Goal: Use online tool/utility: Utilize a website feature to perform a specific function

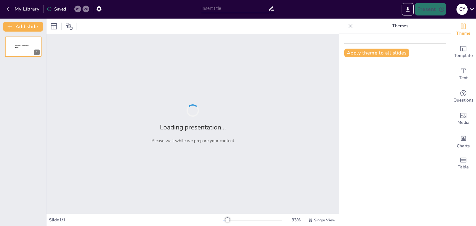
type input "“RECONOCEMOS LOS MILAGROS DE CURACIÓN: EL CIEGO DE NACIMIENTO”"
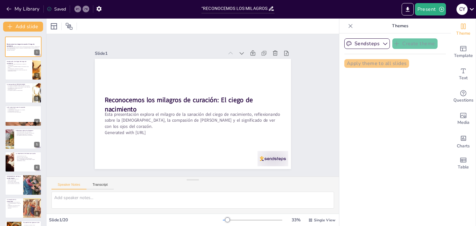
checkbox input "true"
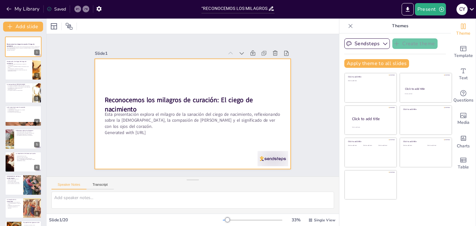
checkbox input "true"
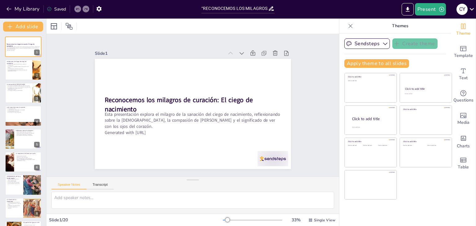
checkbox input "true"
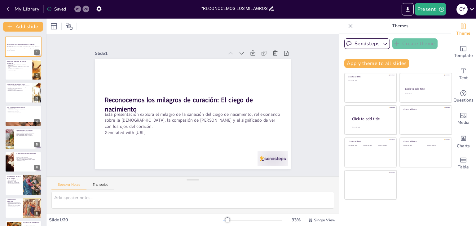
checkbox input "true"
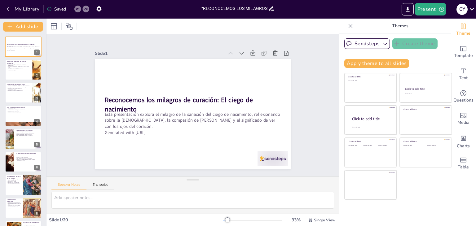
checkbox input "true"
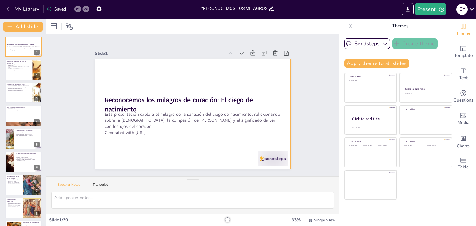
checkbox input "true"
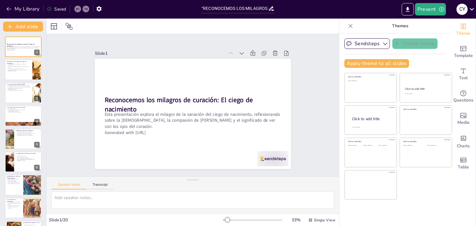
checkbox input "true"
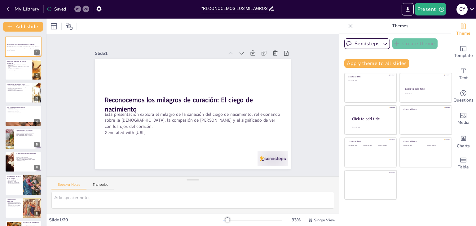
checkbox input "true"
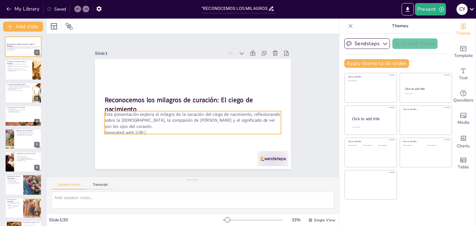
checkbox input "true"
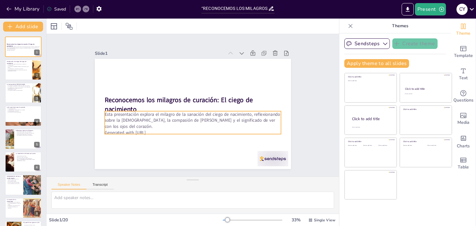
checkbox input "true"
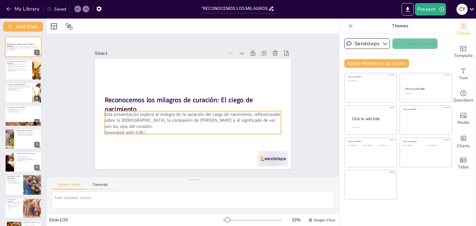
checkbox input "true"
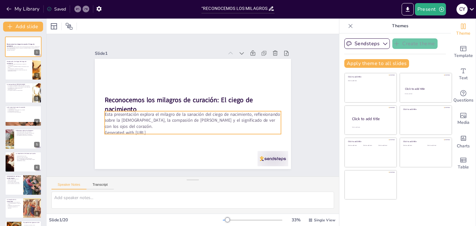
checkbox input "true"
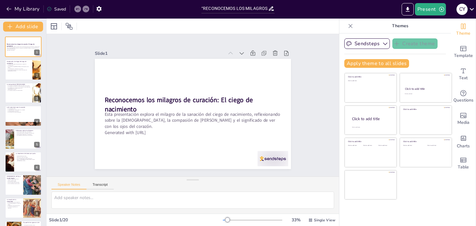
checkbox input "true"
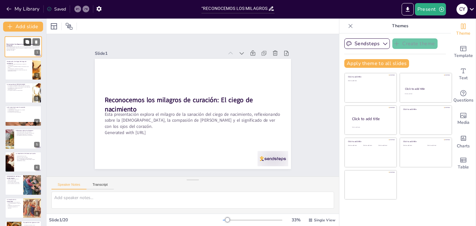
checkbox input "true"
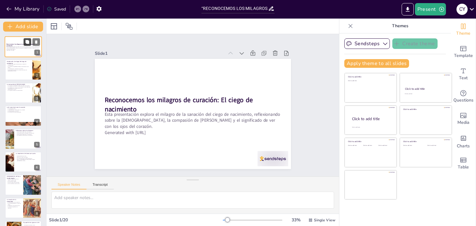
checkbox input "true"
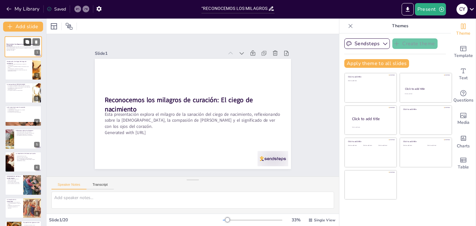
checkbox input "true"
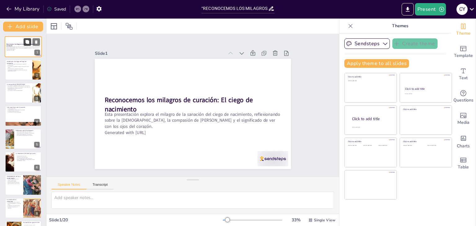
checkbox input "true"
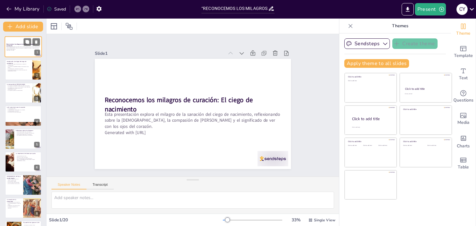
checkbox input "true"
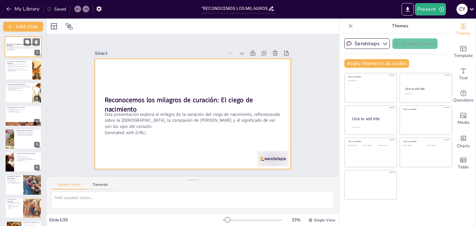
checkbox input "true"
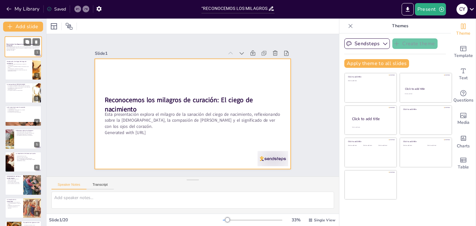
checkbox input "true"
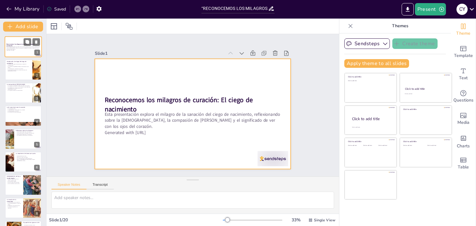
checkbox input "true"
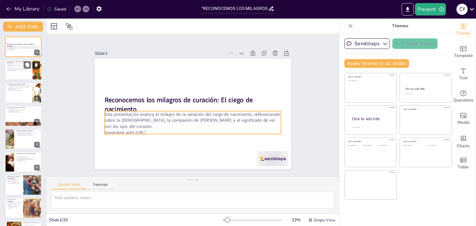
checkbox input "true"
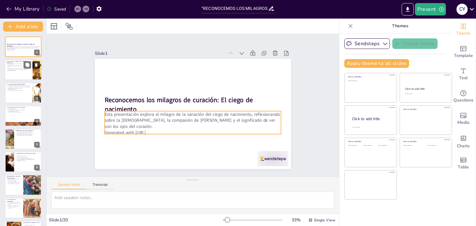
checkbox input "true"
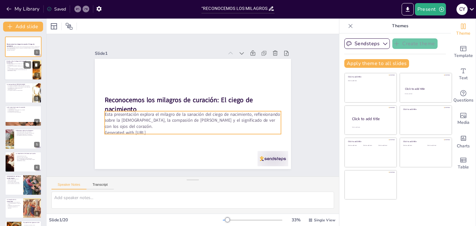
checkbox input "true"
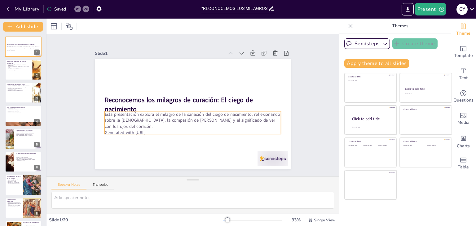
checkbox input "true"
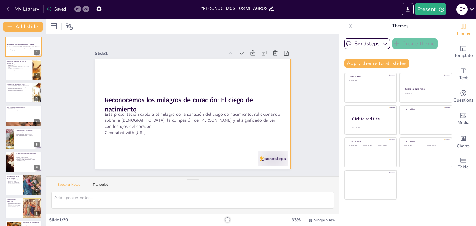
checkbox input "true"
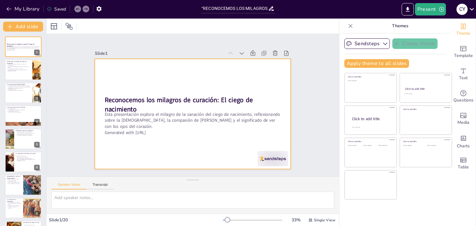
checkbox input "true"
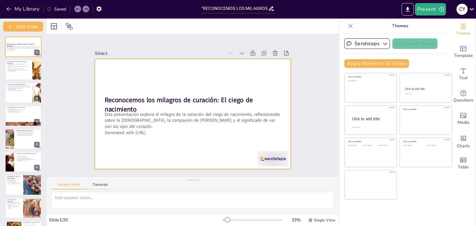
checkbox input "true"
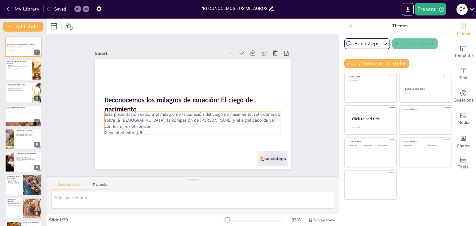
checkbox input "true"
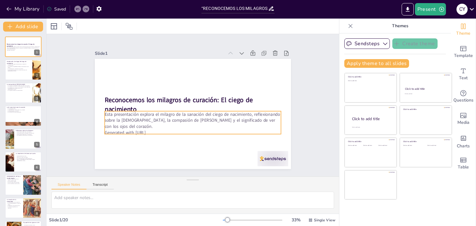
checkbox input "true"
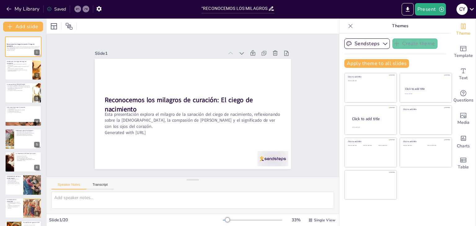
checkbox input "true"
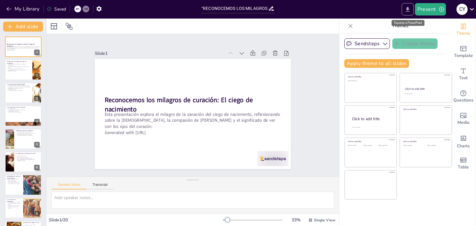
click at [408, 11] on icon "Export to PowerPoint" at bounding box center [408, 9] width 4 height 5
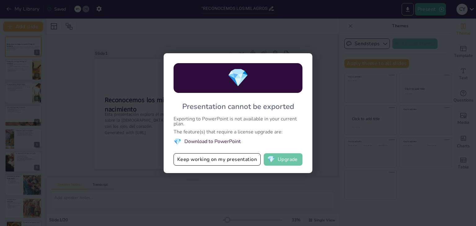
click at [290, 162] on button "💎 Upgrade" at bounding box center [283, 159] width 39 height 12
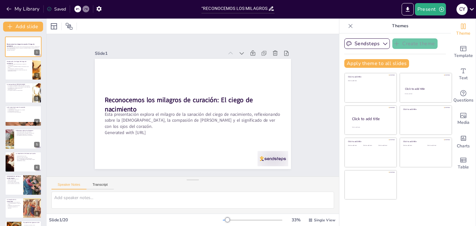
checkbox input "true"
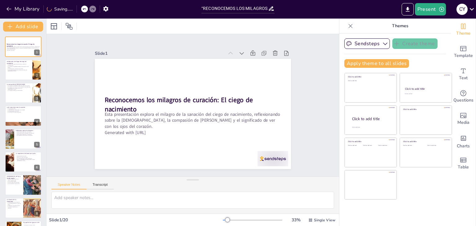
checkbox input "true"
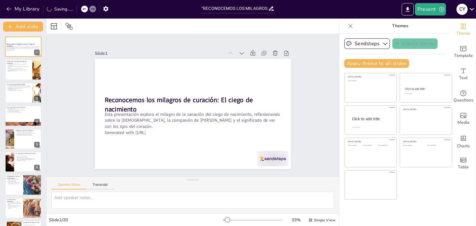
checkbox input "true"
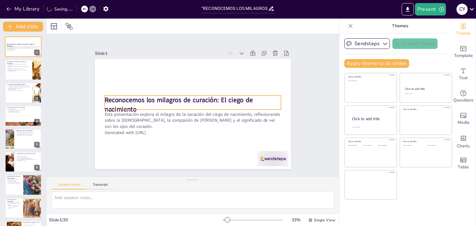
checkbox input "true"
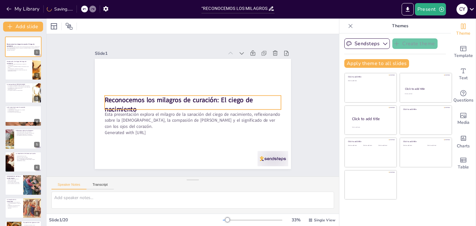
checkbox input "true"
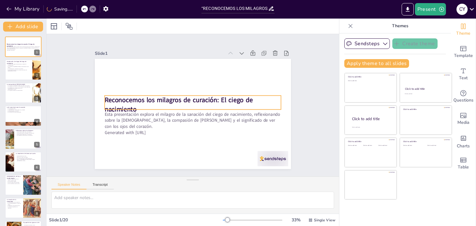
checkbox input "true"
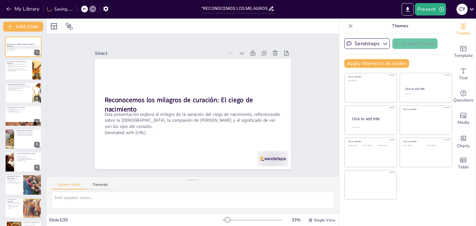
checkbox input "true"
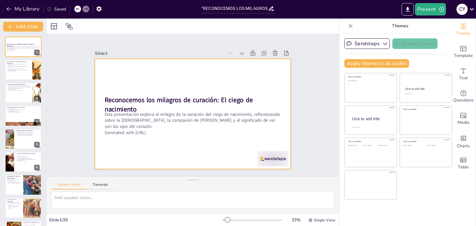
checkbox input "true"
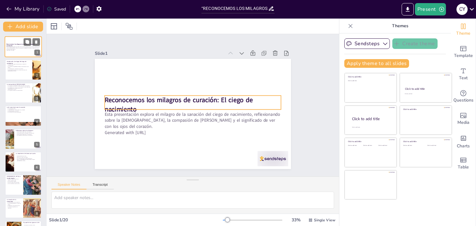
checkbox input "true"
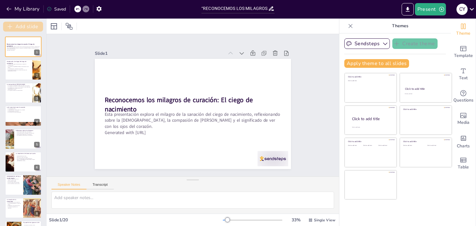
click at [26, 25] on button "Add slide" at bounding box center [23, 27] width 40 height 10
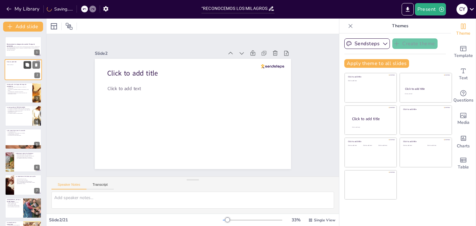
click at [24, 64] on button at bounding box center [27, 64] width 7 height 7
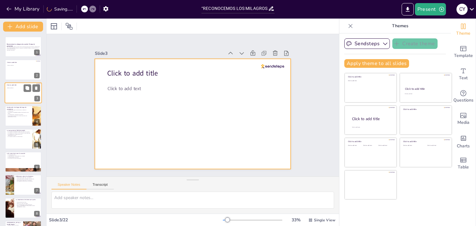
click at [14, 90] on div at bounding box center [23, 92] width 37 height 21
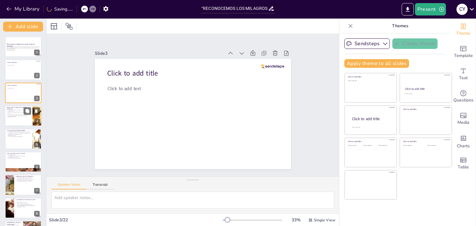
click at [12, 110] on p "La historia del ciego de nacimiento es un relato de transformación." at bounding box center [19, 110] width 24 height 2
